Goal: Task Accomplishment & Management: Manage account settings

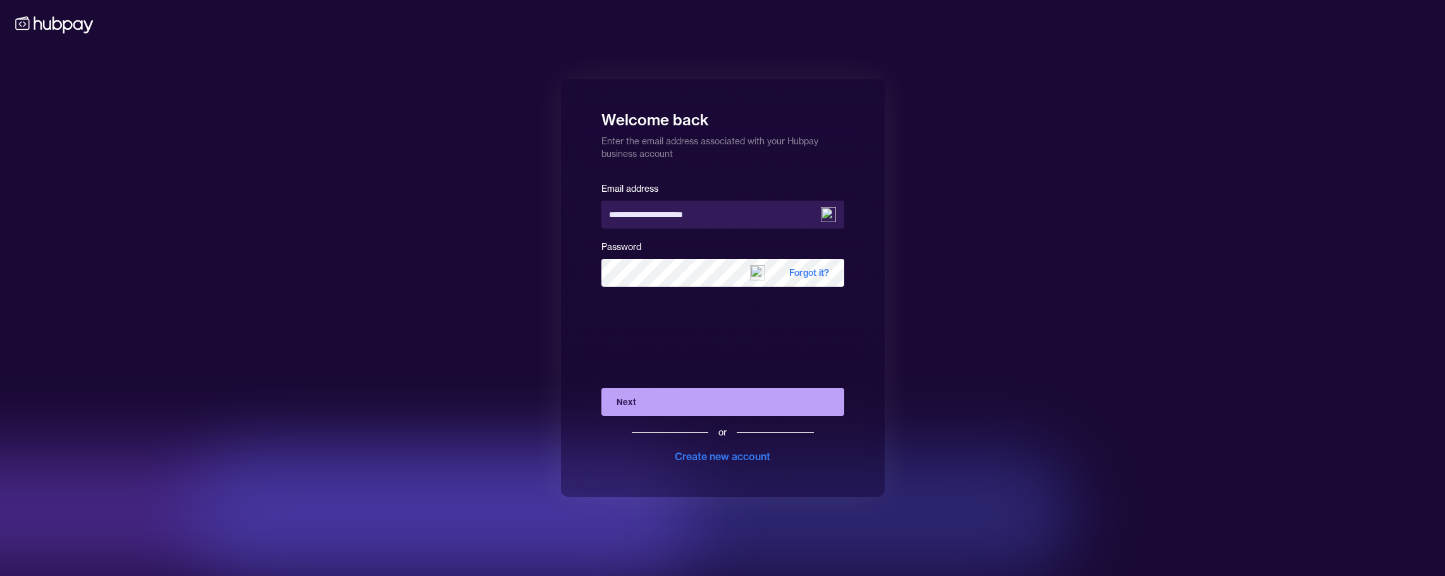
click at [681, 407] on button "Next" at bounding box center [722, 402] width 243 height 28
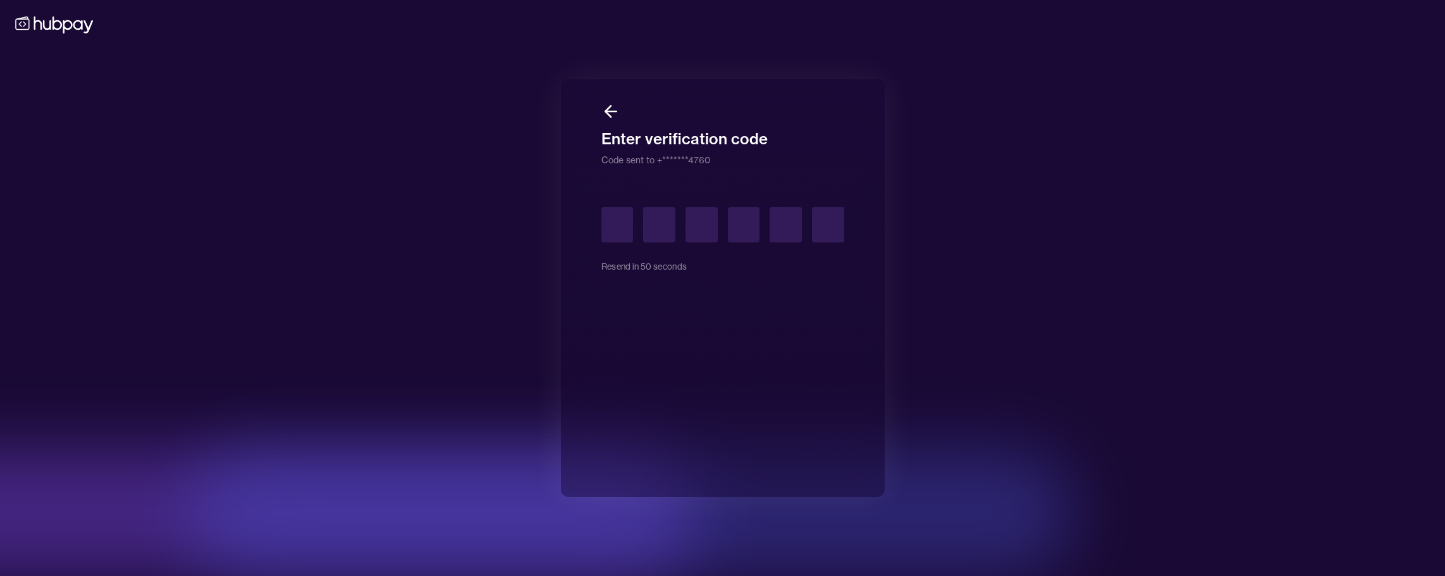
type input "*"
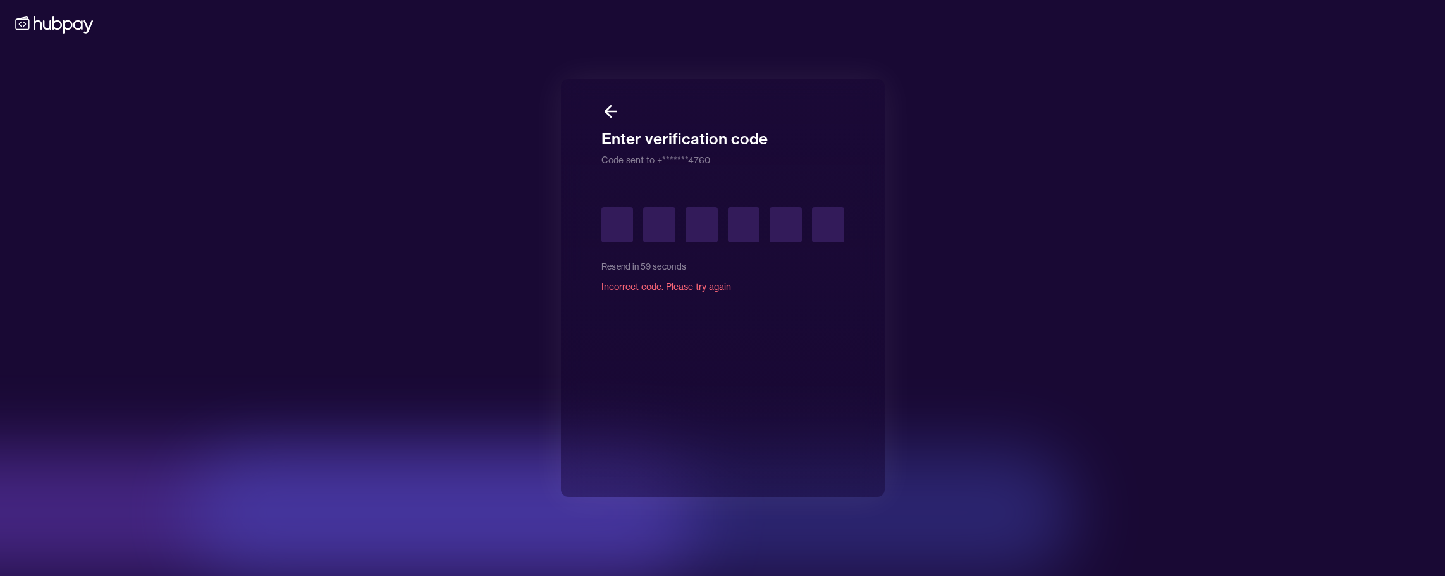
type input "*"
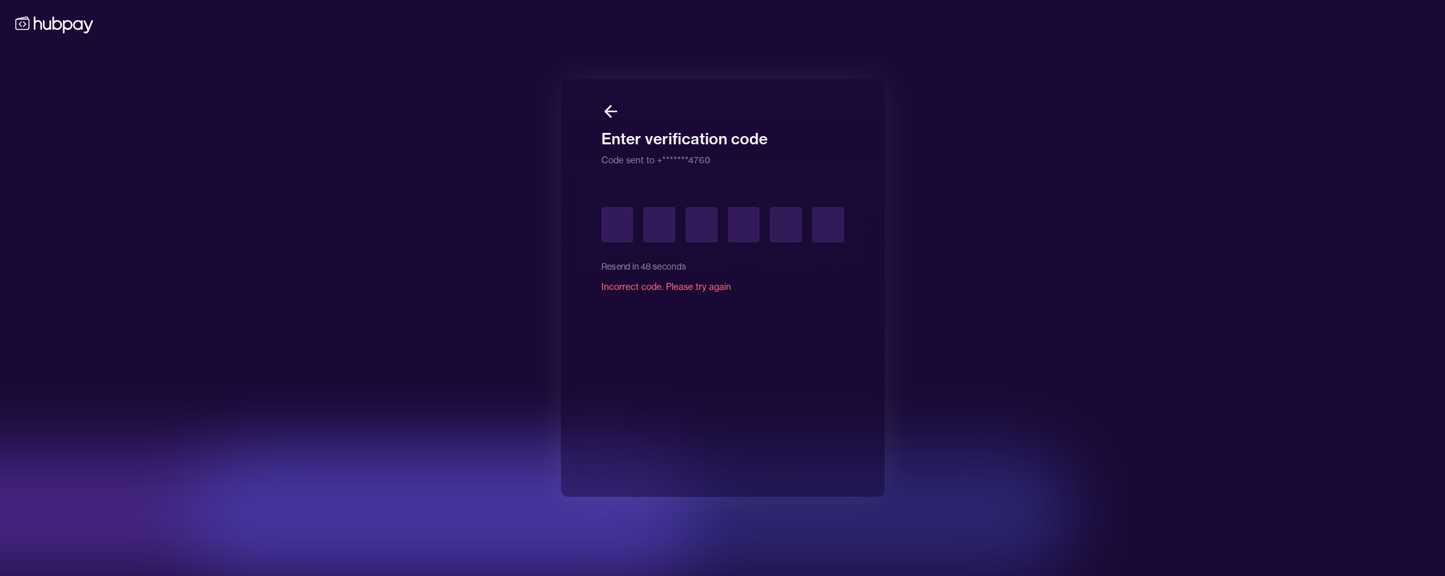
click at [613, 223] on input "text" at bounding box center [617, 224] width 32 height 35
type input "*"
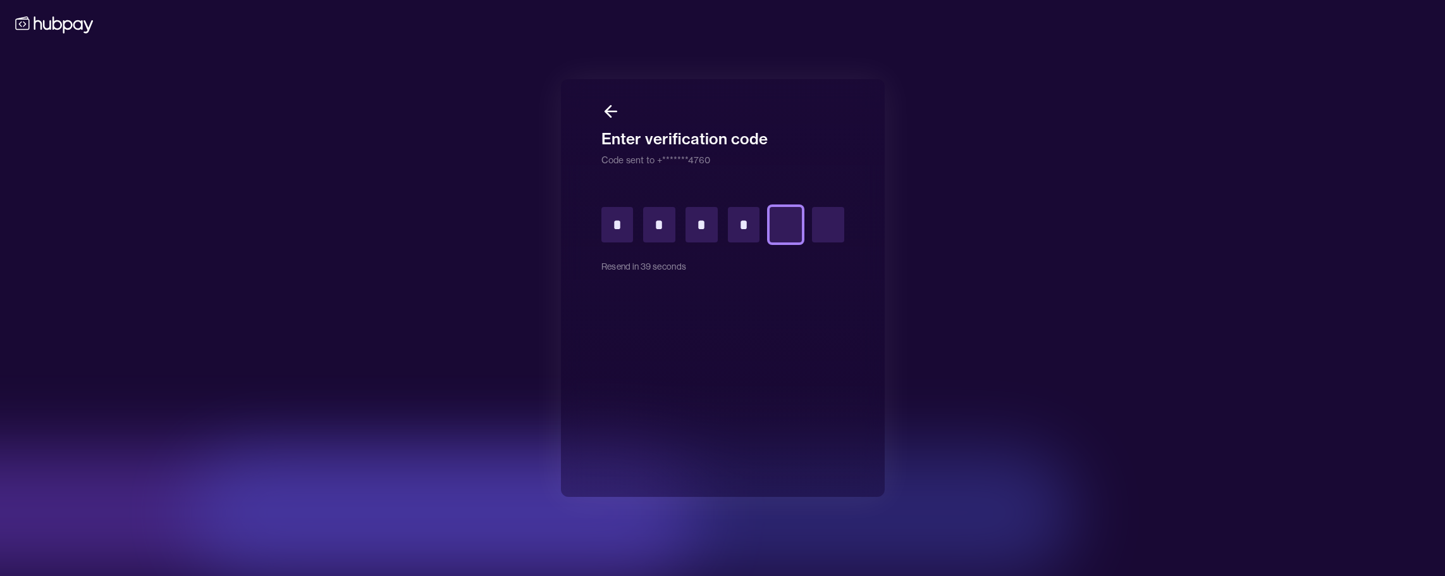
type input "*"
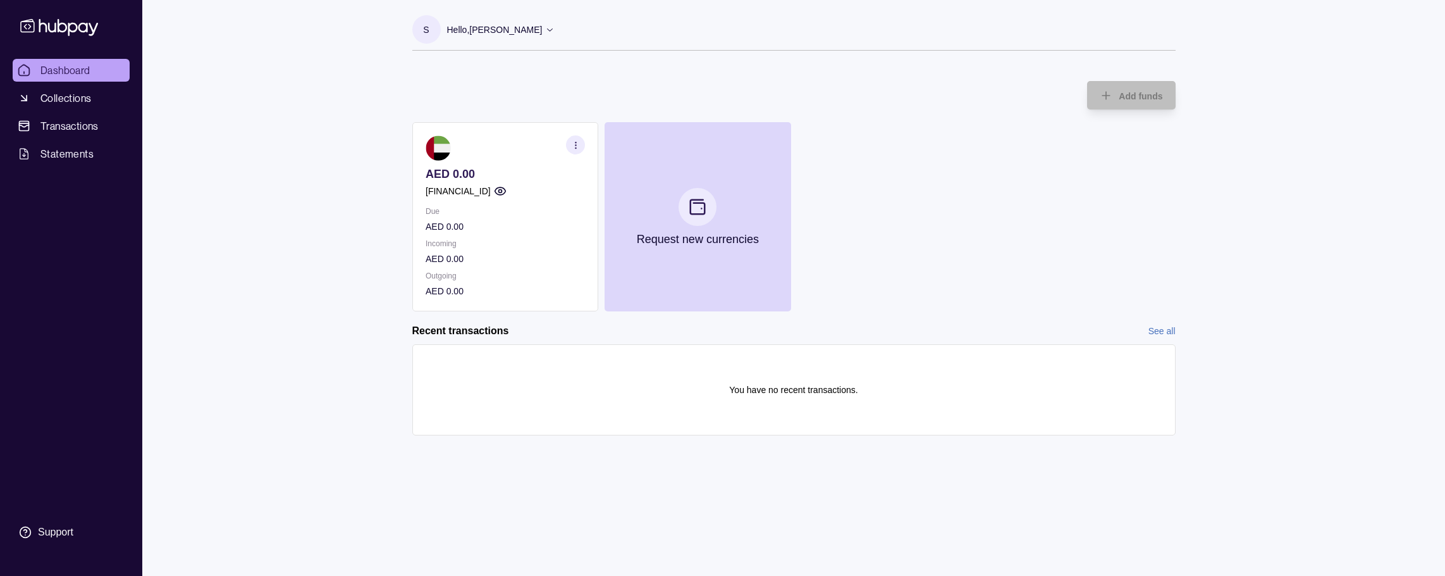
click at [531, 237] on p "Incoming" at bounding box center [505, 244] width 159 height 14
click at [576, 141] on icon "button" at bounding box center [574, 144] width 9 height 9
click at [499, 146] on link "View transactions" at bounding box center [482, 145] width 69 height 14
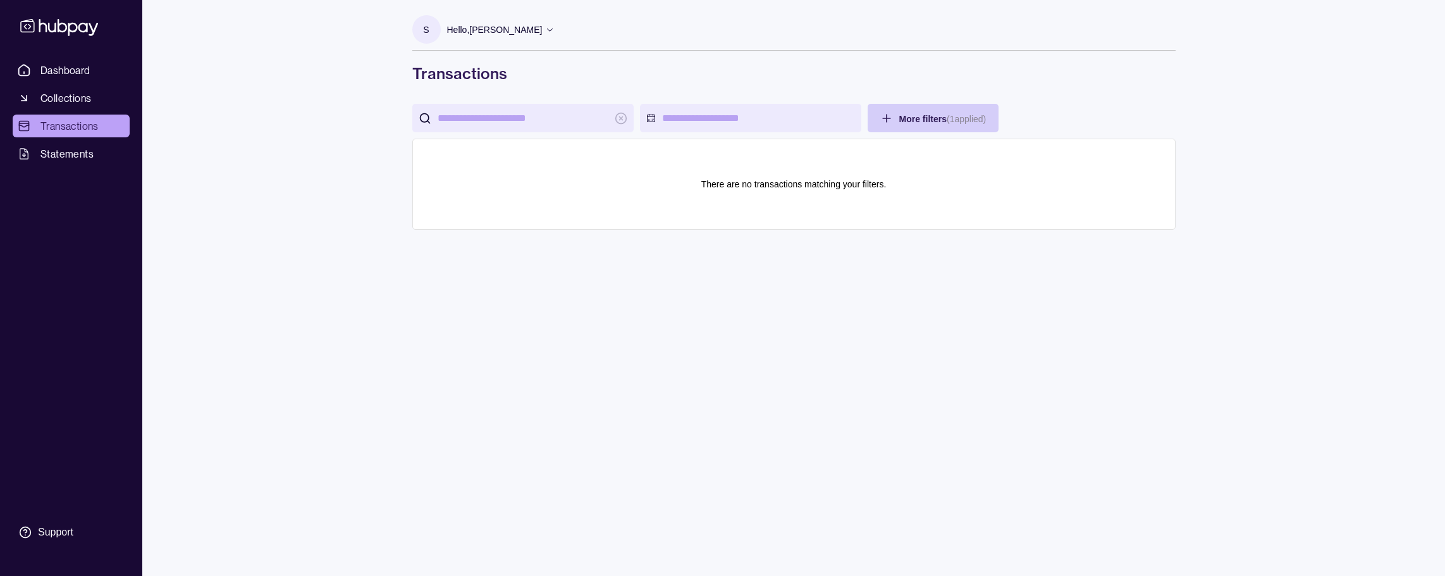
click at [934, 120] on html "Dashboard Collections Transactions Statements Support S Hello, [PERSON_NAME] [P…" at bounding box center [722, 288] width 1445 height 576
click at [73, 68] on html "Dashboard Collections Transactions Statements Support S Hello, [PERSON_NAME] [P…" at bounding box center [722, 288] width 1445 height 576
click at [73, 68] on span "Dashboard" at bounding box center [65, 70] width 50 height 15
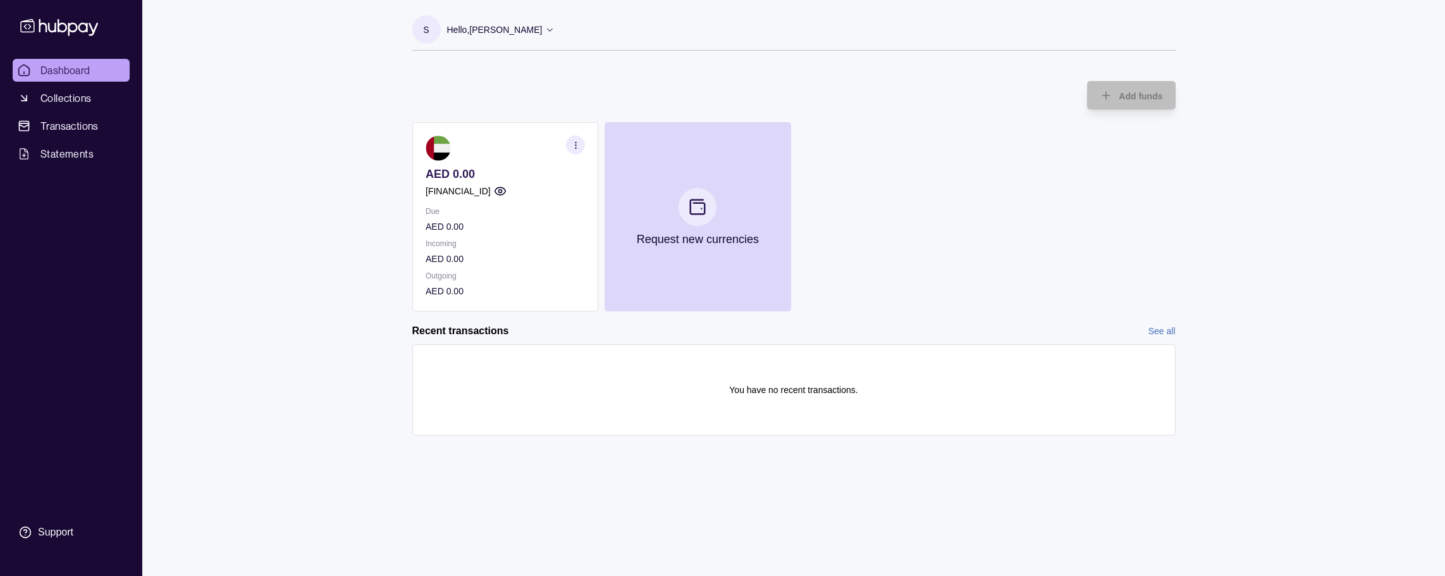
click at [506, 191] on icon "button" at bounding box center [499, 191] width 13 height 13
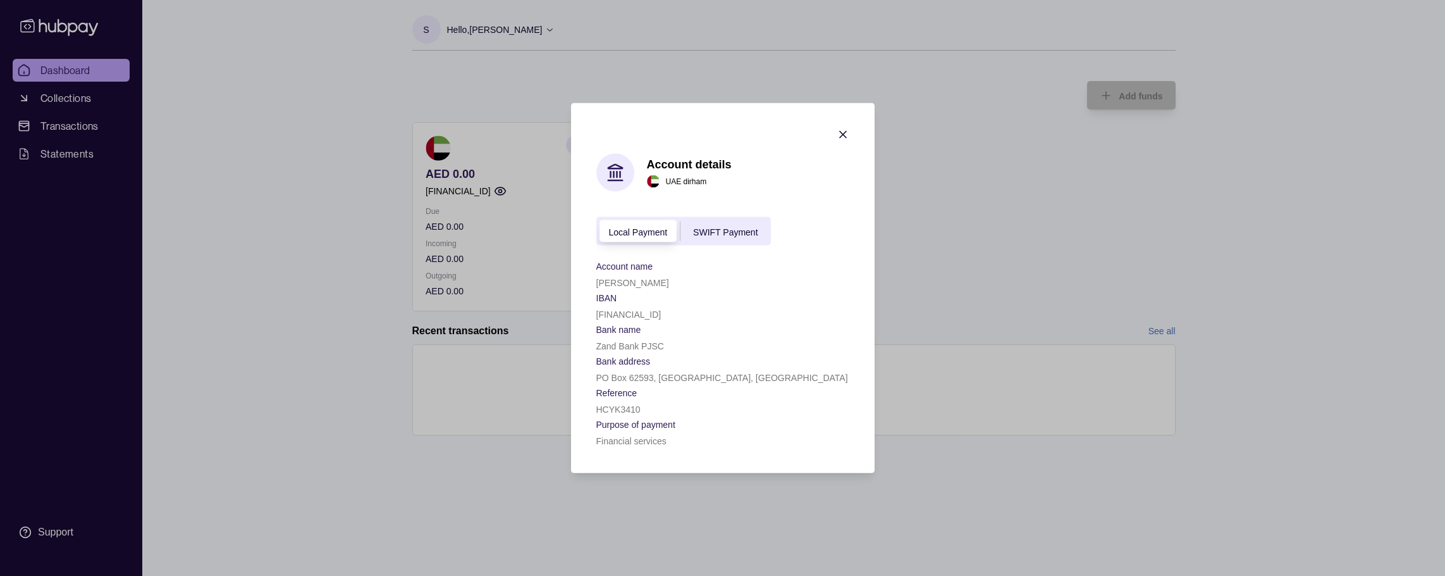
click at [844, 135] on icon "button" at bounding box center [843, 134] width 13 height 13
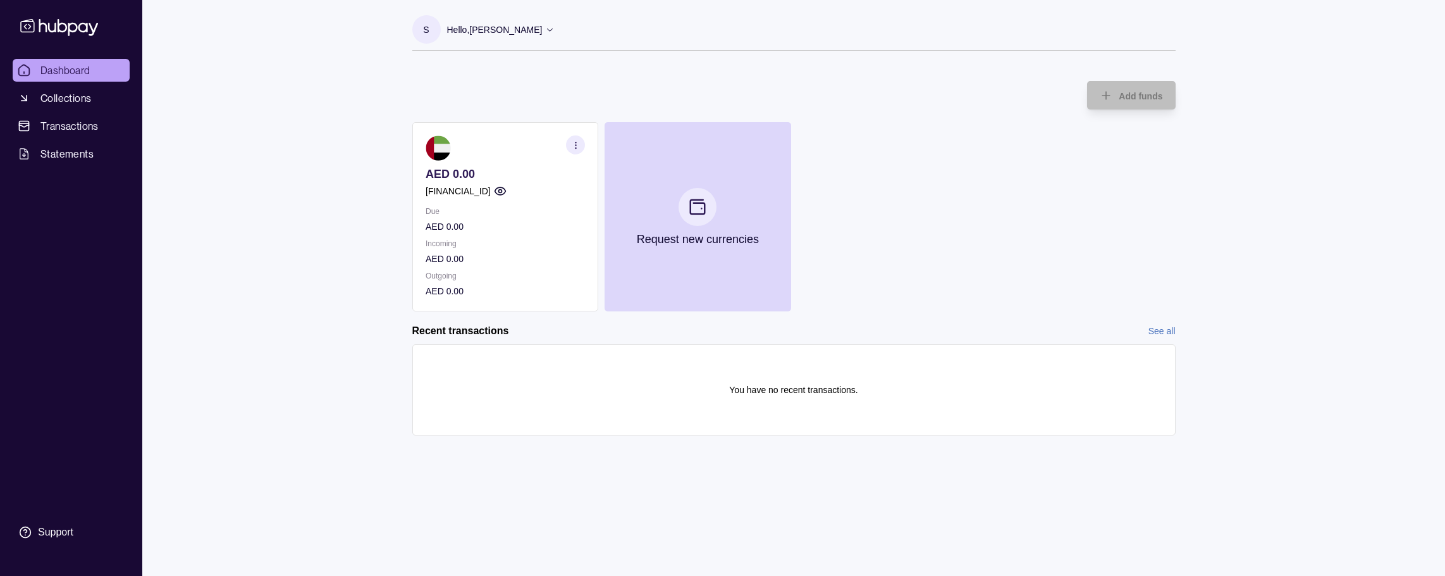
click at [563, 240] on p "Incoming" at bounding box center [505, 244] width 159 height 14
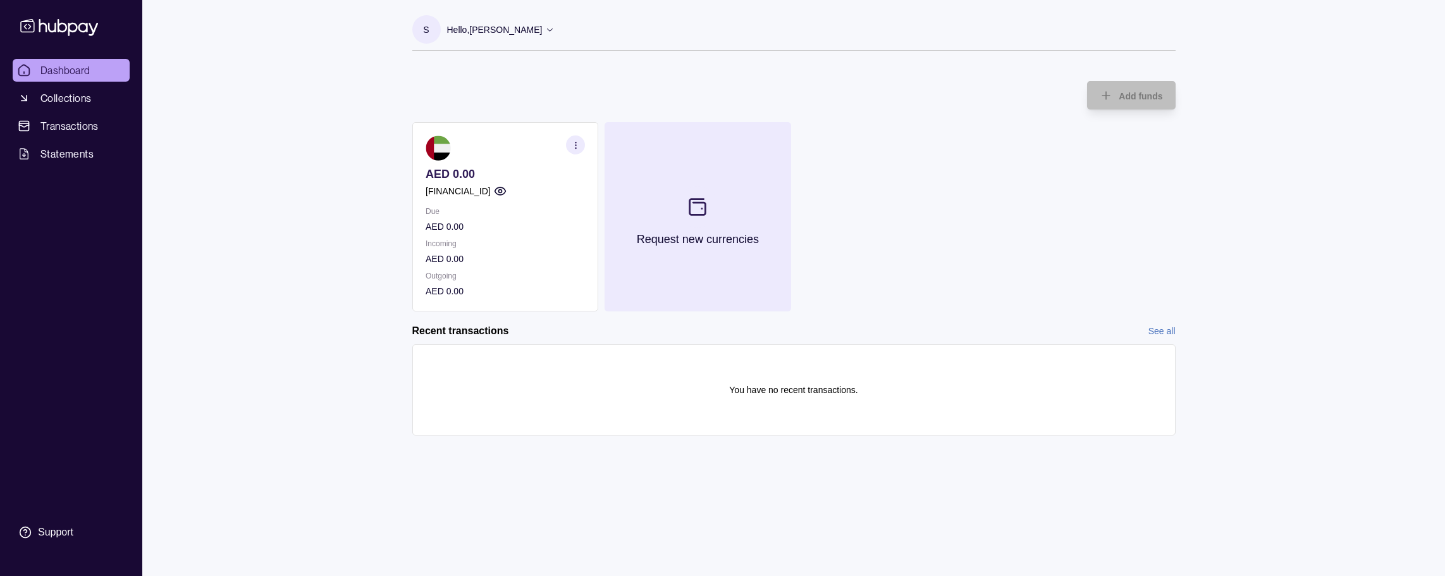
click at [707, 253] on button "Request new currencies" at bounding box center [698, 216] width 186 height 189
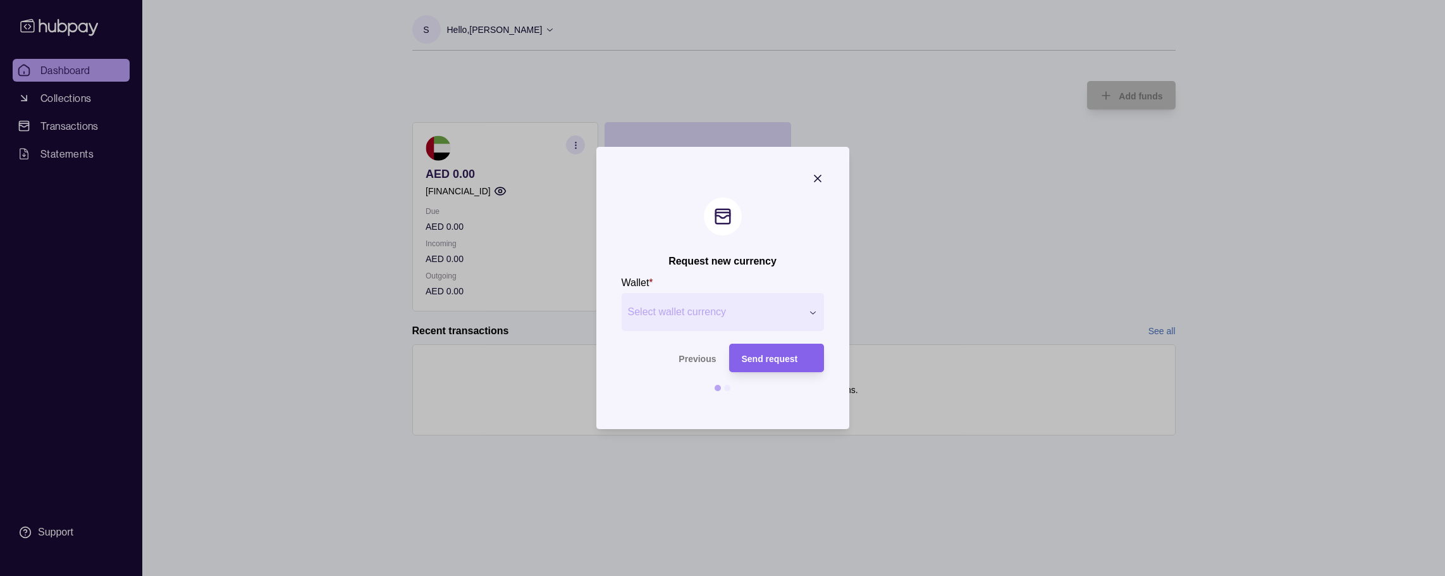
click at [817, 179] on icon "button" at bounding box center [818, 178] width 6 height 6
